Goal: Transaction & Acquisition: Purchase product/service

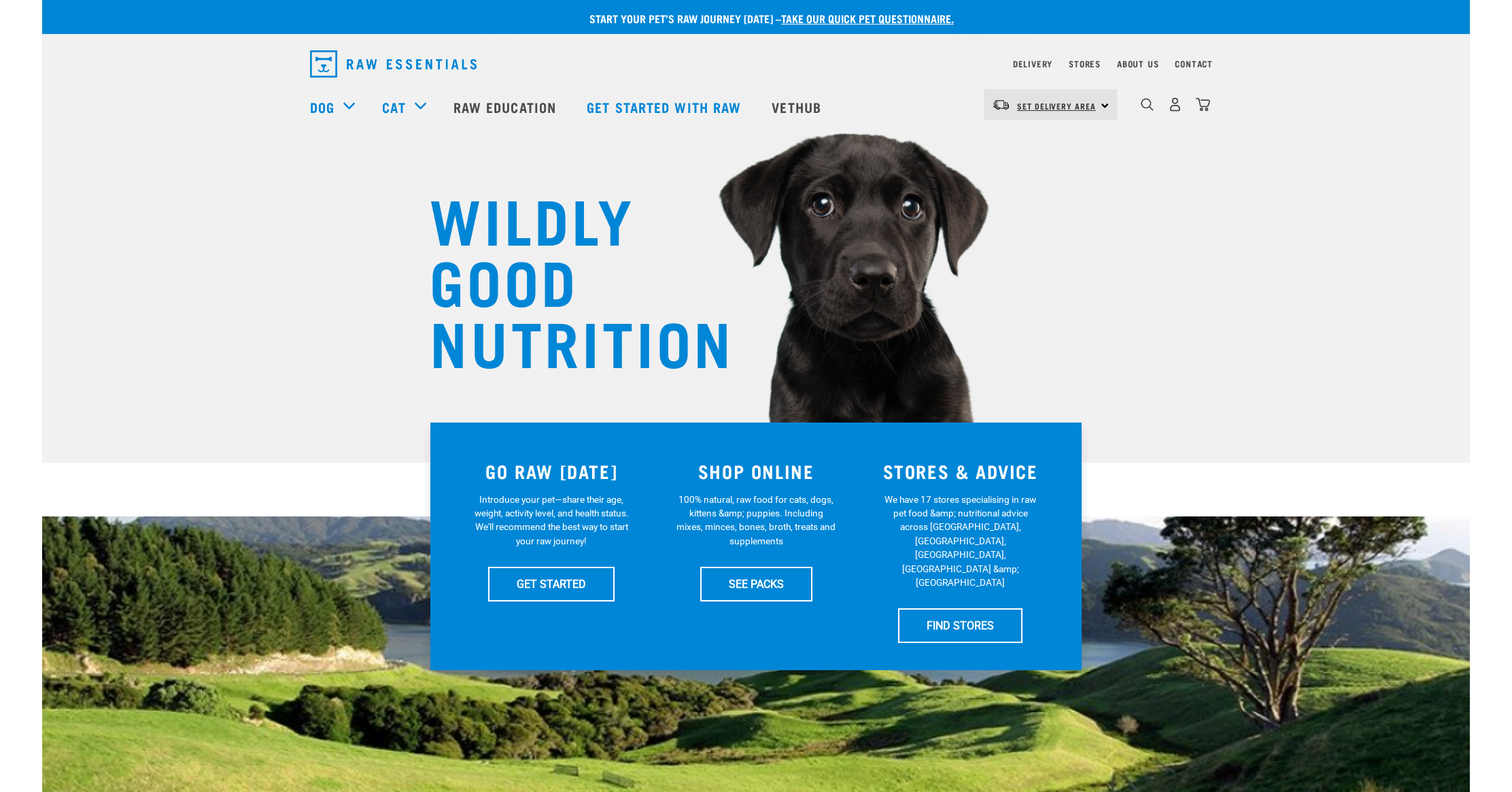
click at [1086, 110] on link "Set Delivery Area" at bounding box center [1057, 106] width 79 height 22
click at [1043, 173] on link "[GEOGRAPHIC_DATA]" at bounding box center [1049, 173] width 131 height 30
click at [1176, 107] on img "dropdown navigation" at bounding box center [1175, 104] width 14 height 14
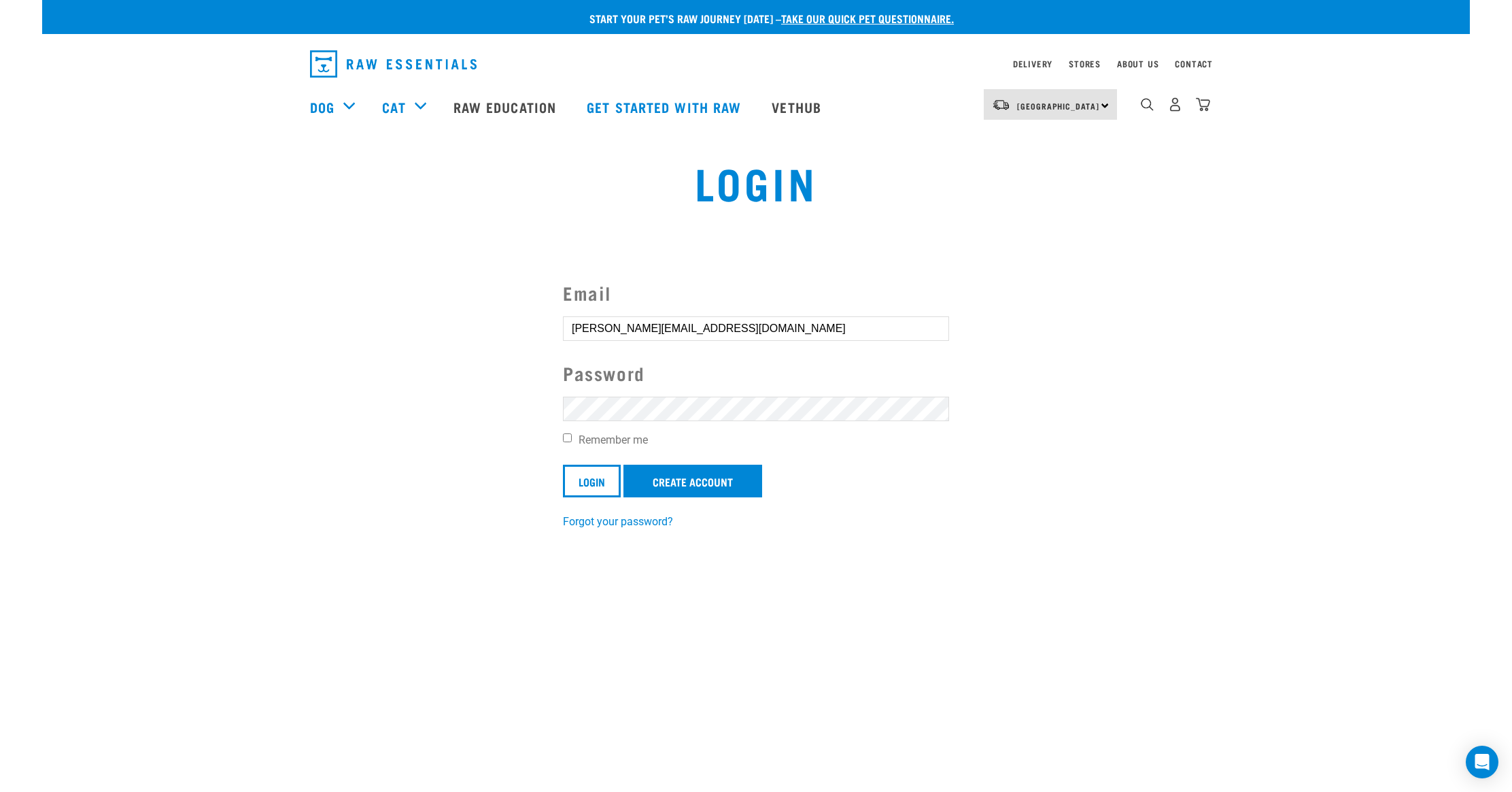
click at [592, 479] on input "Login" at bounding box center [592, 481] width 58 height 32
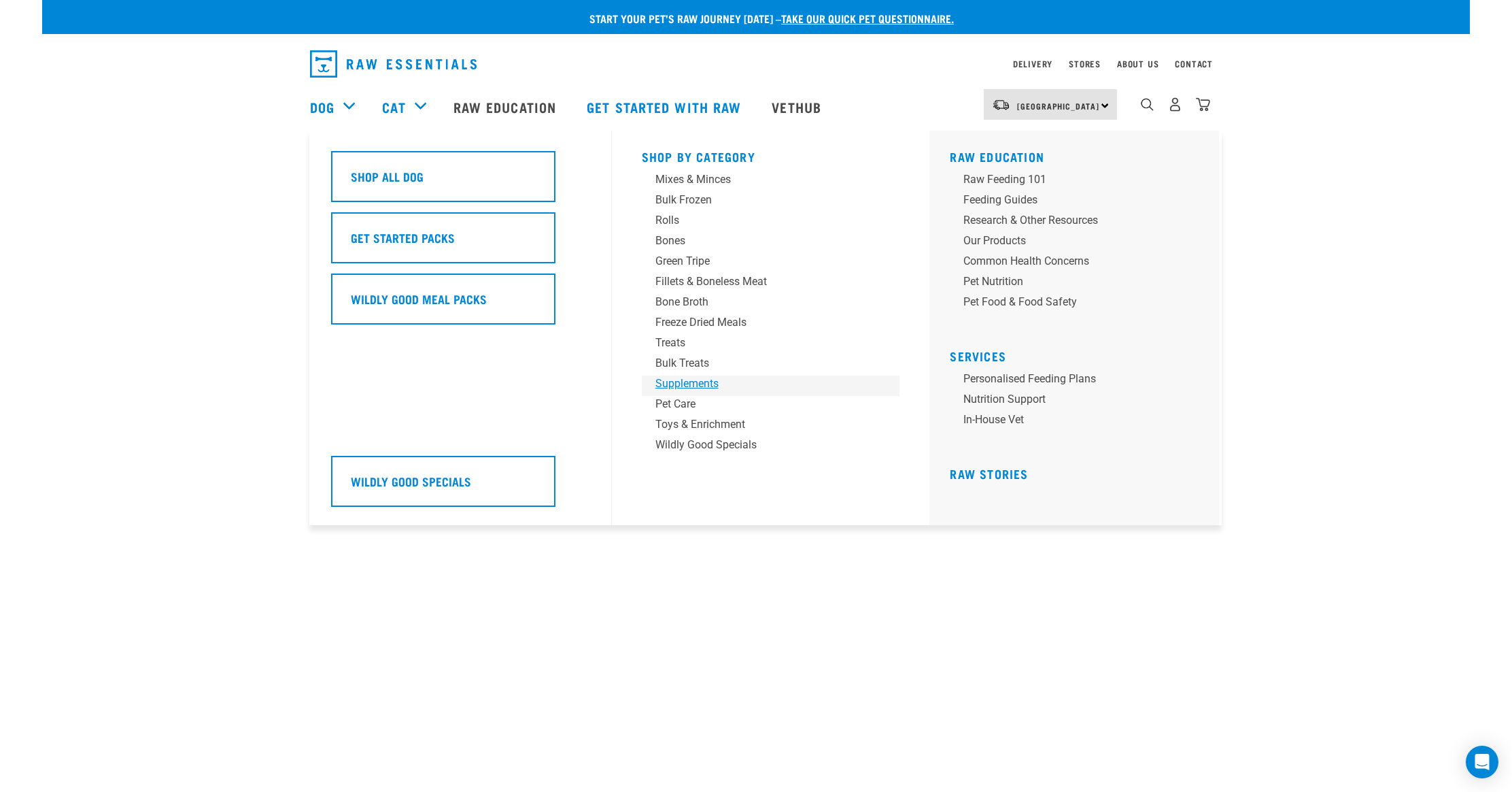
click at [695, 383] on div "Supplements" at bounding box center [762, 383] width 212 height 16
